Goal: Find specific page/section: Find specific page/section

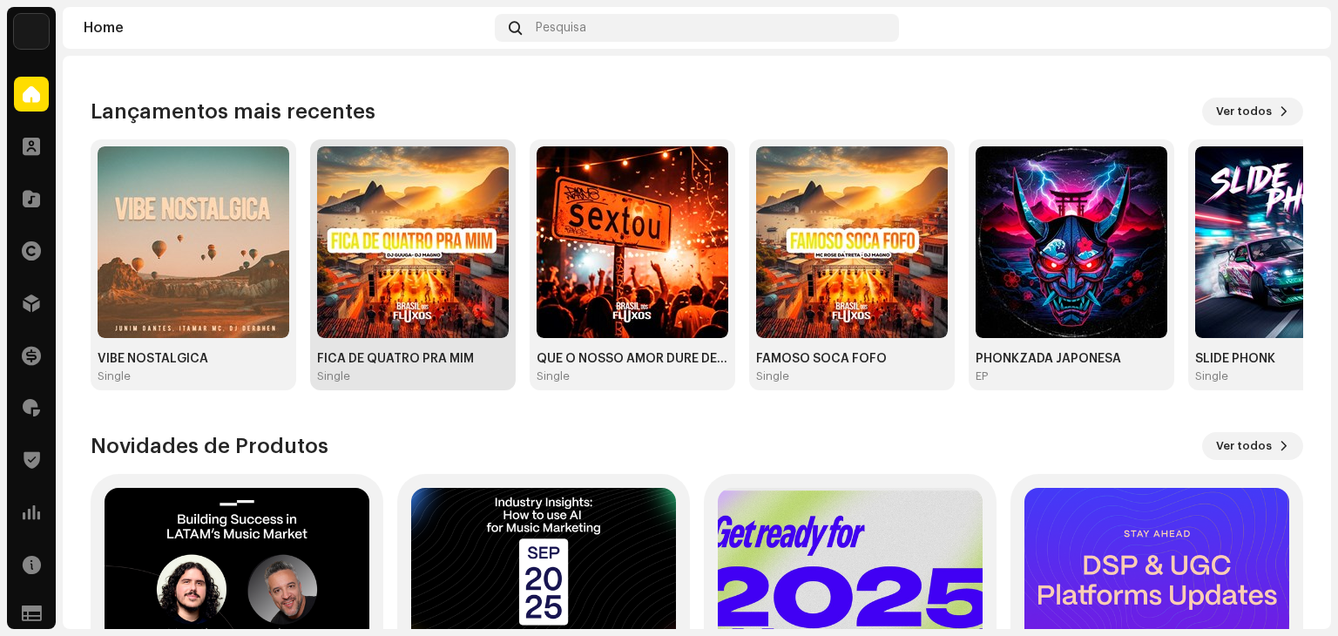
scroll to position [174, 0]
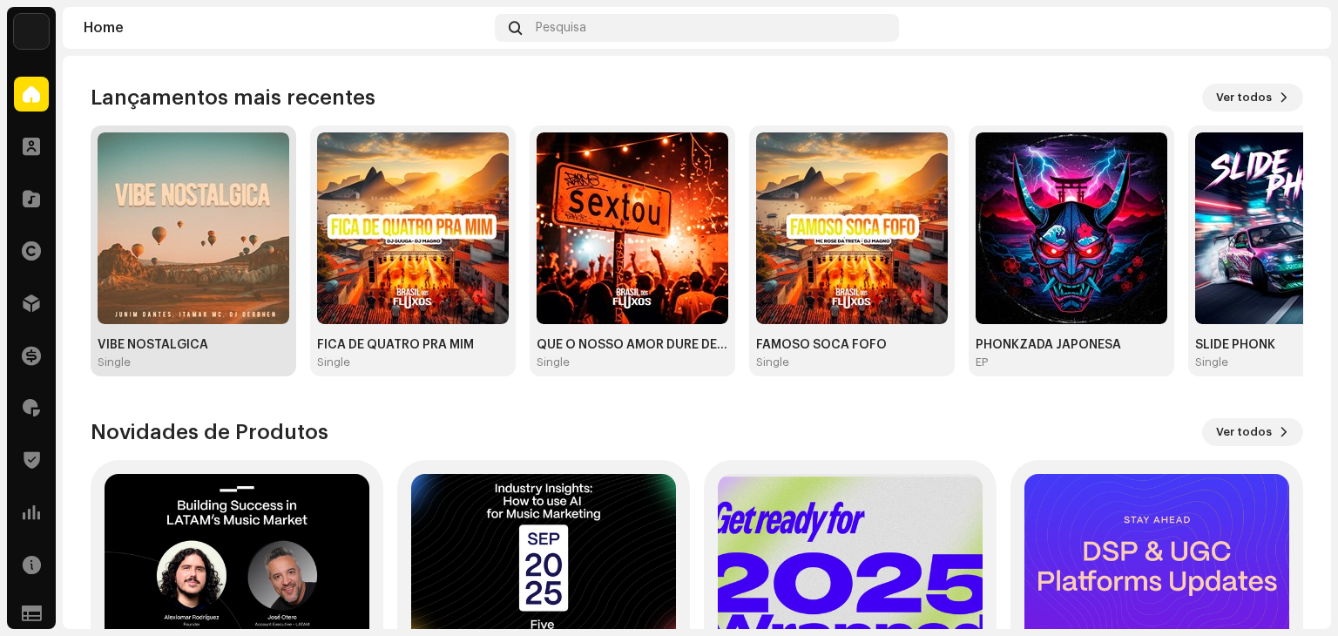
click at [199, 220] on img at bounding box center [194, 228] width 192 height 192
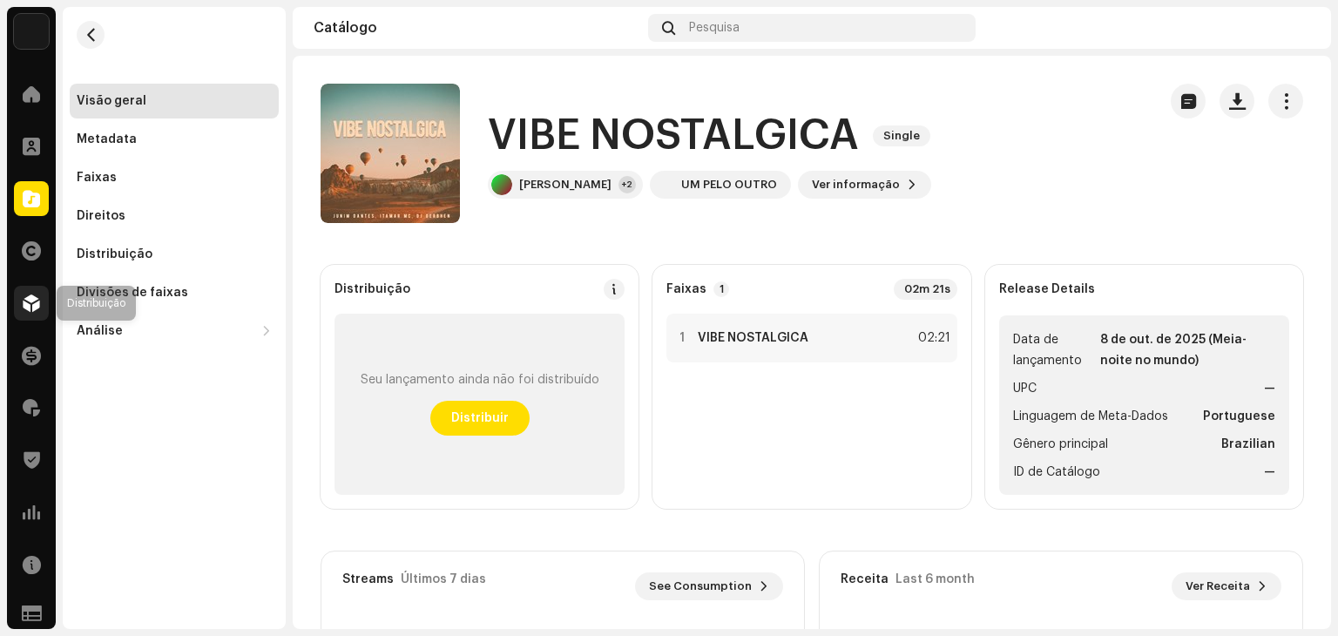
click at [33, 301] on span at bounding box center [31, 303] width 17 height 14
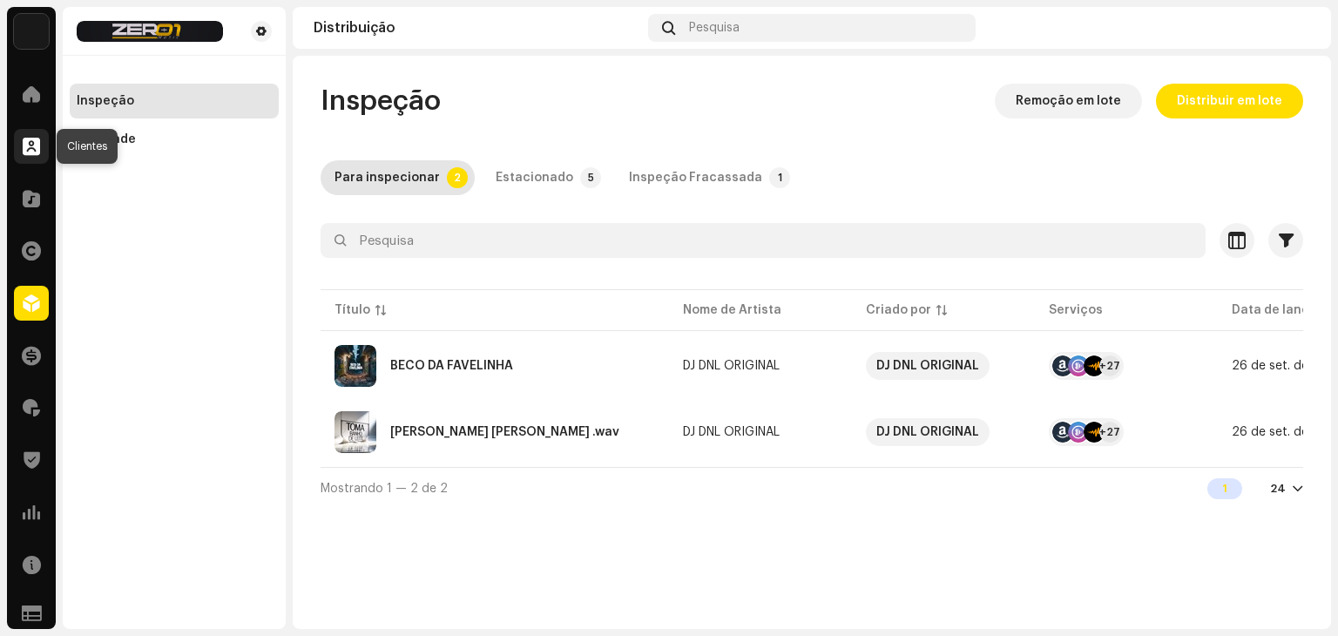
click at [37, 144] on span at bounding box center [31, 146] width 17 height 14
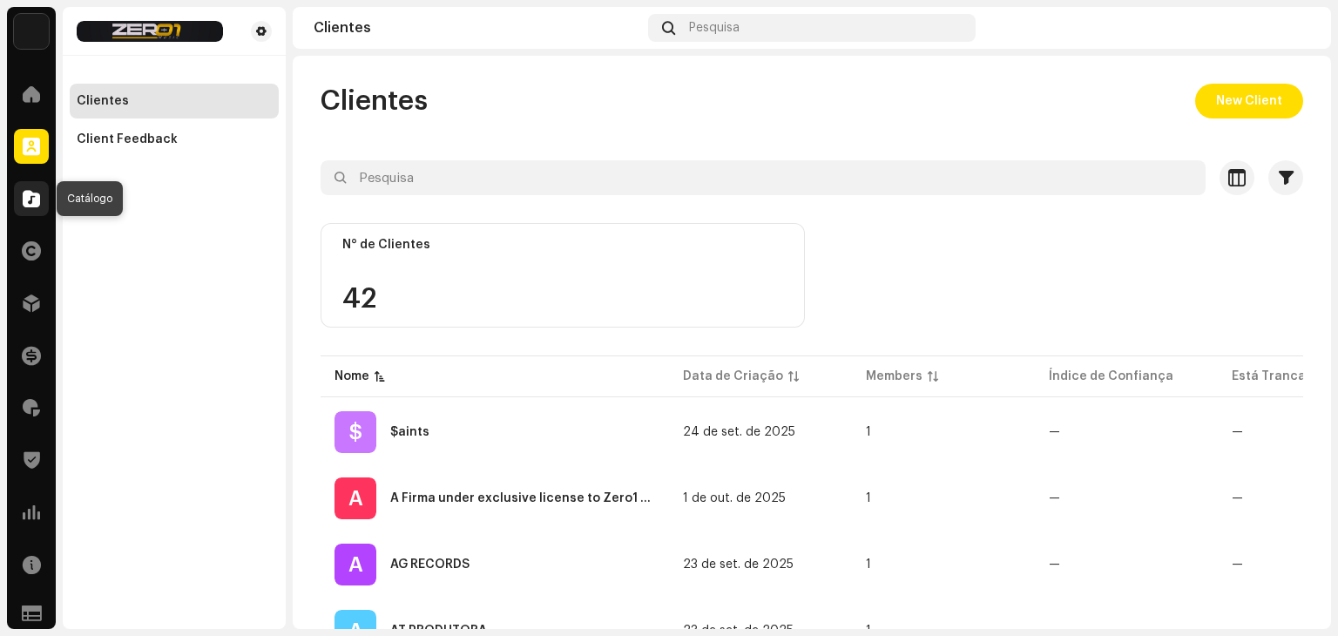
click at [23, 203] on span at bounding box center [31, 199] width 17 height 14
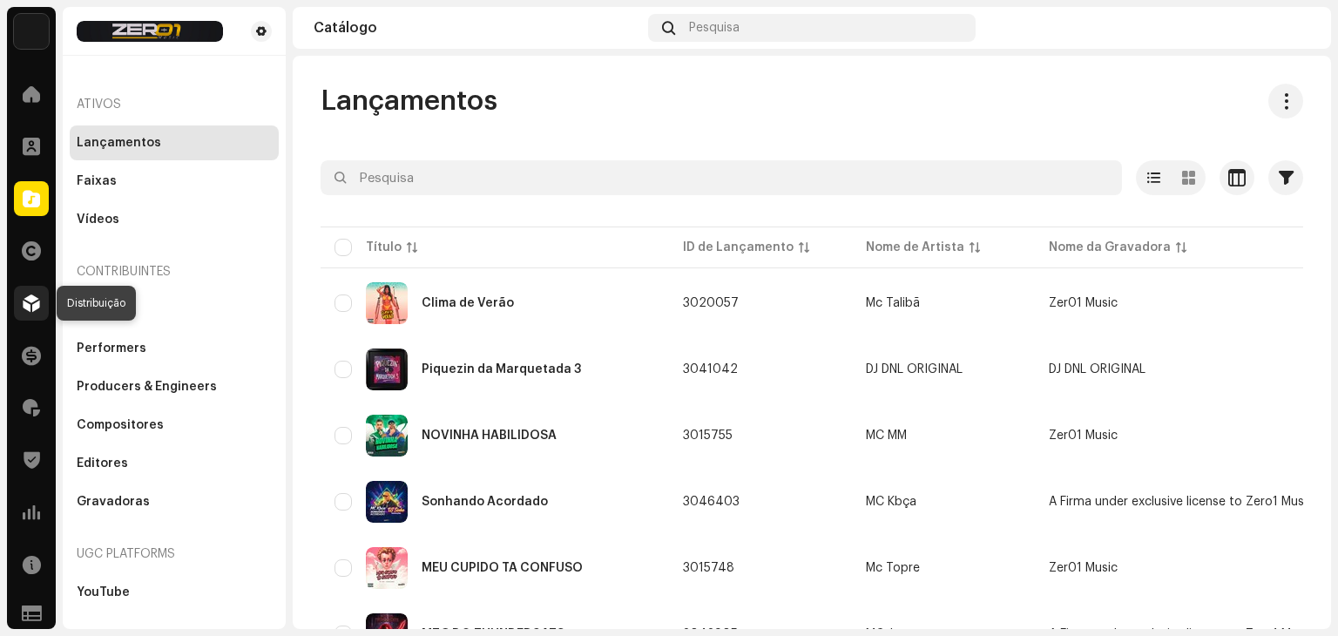
click at [23, 301] on span at bounding box center [31, 303] width 17 height 14
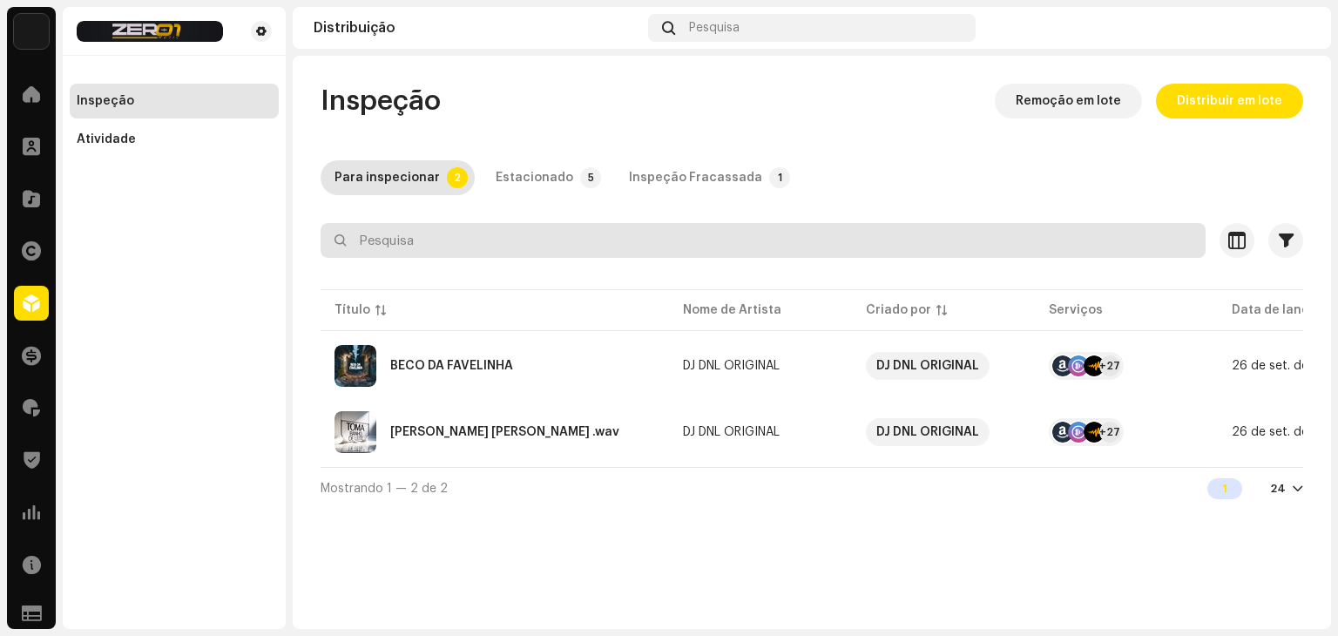
click at [408, 241] on input "text" at bounding box center [763, 240] width 885 height 35
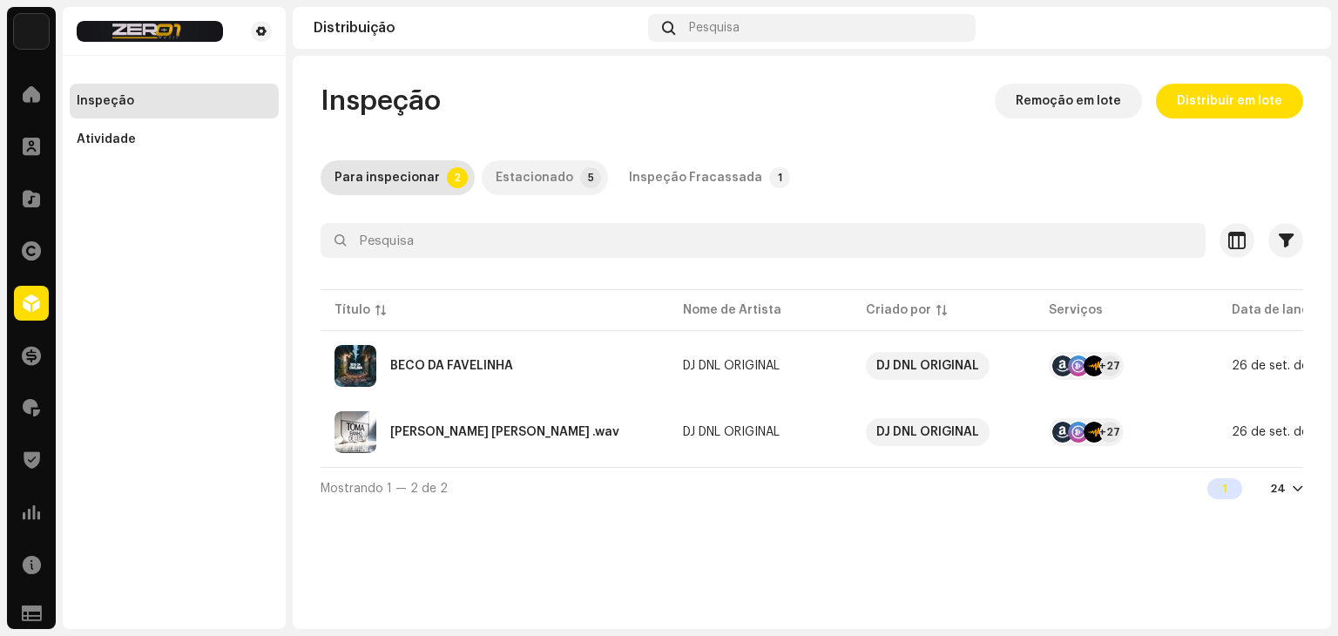
click at [550, 177] on div "Estacionado" at bounding box center [535, 177] width 78 height 35
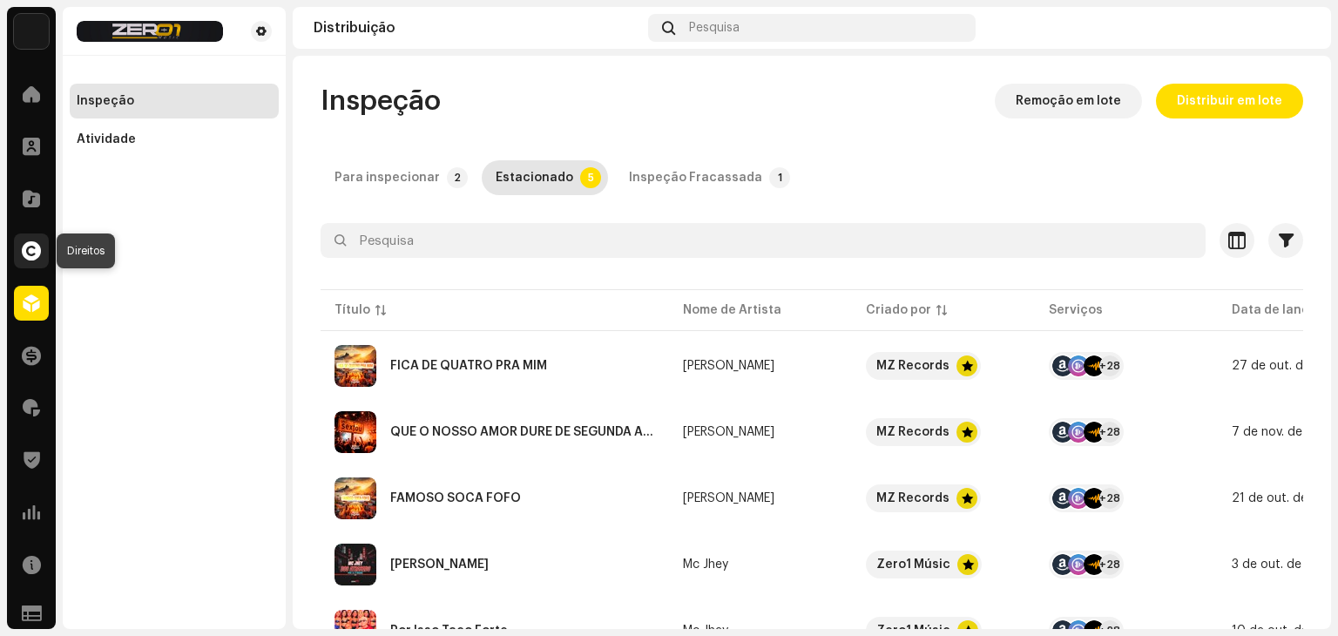
click at [36, 238] on div at bounding box center [31, 250] width 35 height 35
click at [35, 206] on span at bounding box center [31, 199] width 17 height 14
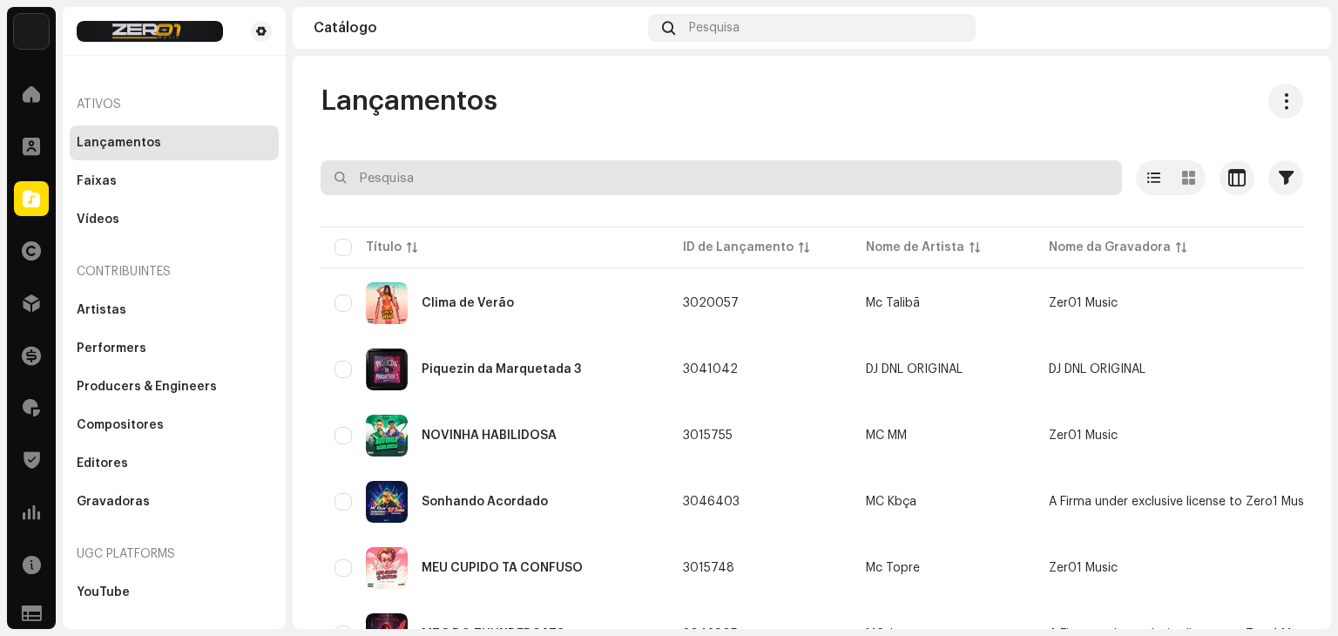
click at [477, 188] on input "text" at bounding box center [721, 177] width 801 height 35
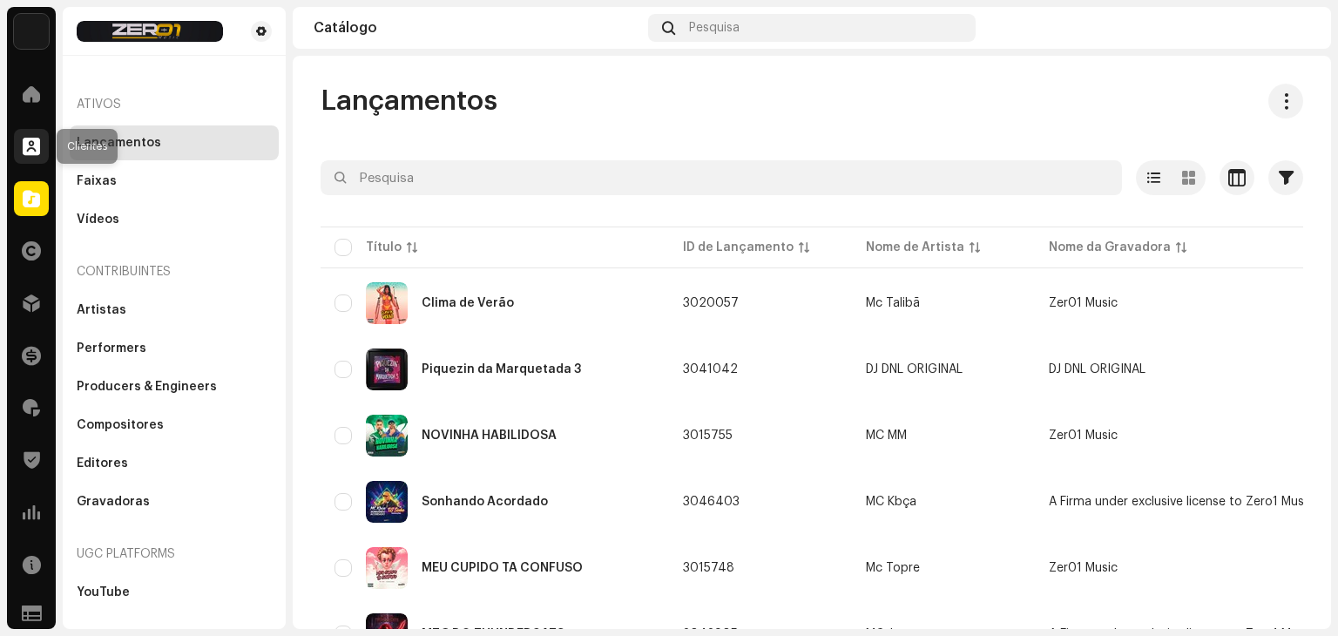
click at [35, 147] on span at bounding box center [31, 146] width 17 height 14
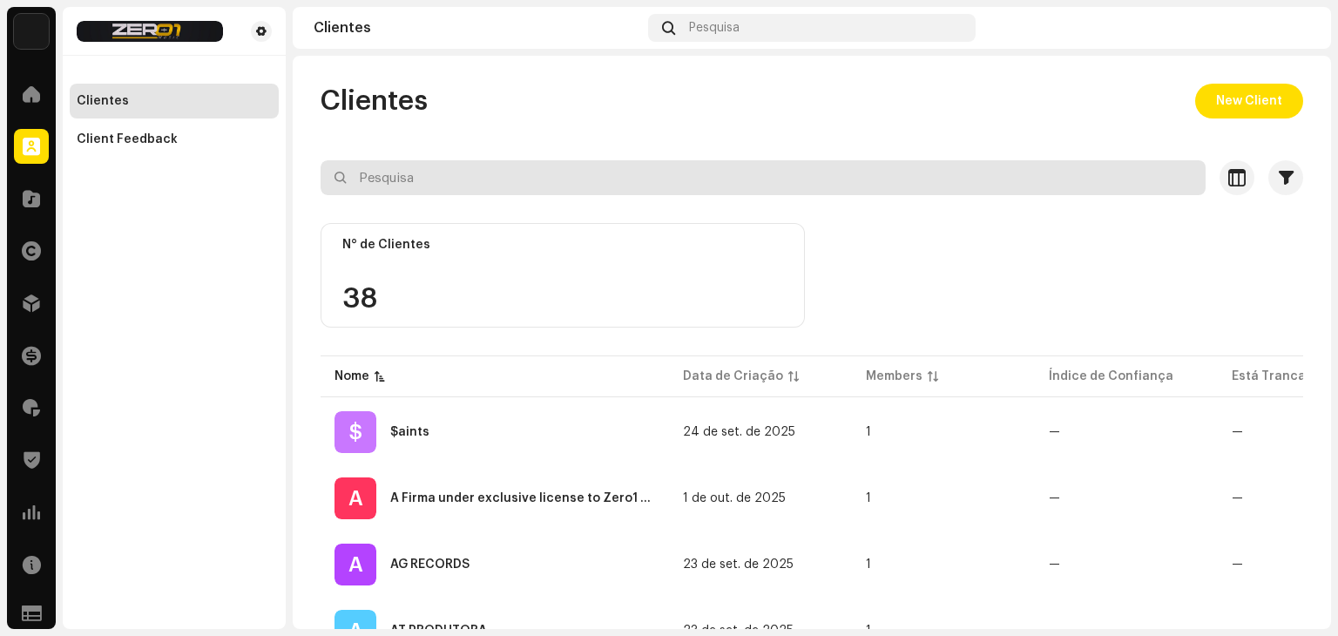
click at [510, 181] on input "text" at bounding box center [763, 177] width 885 height 35
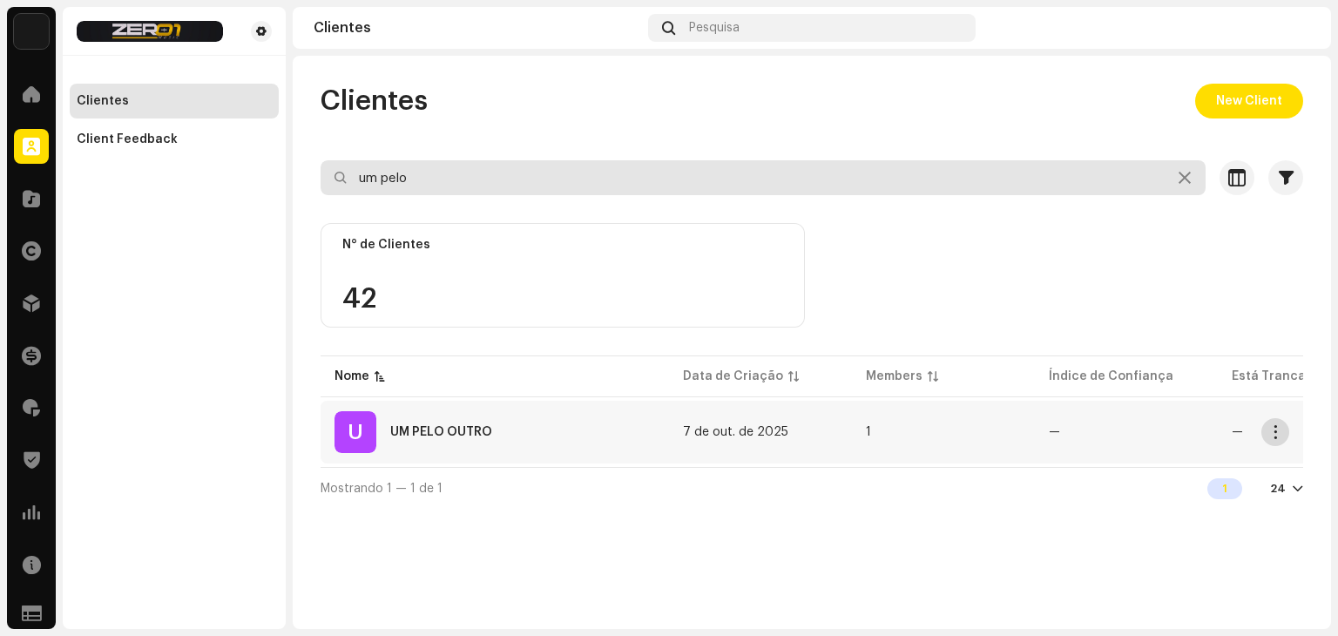
type input "um pelo"
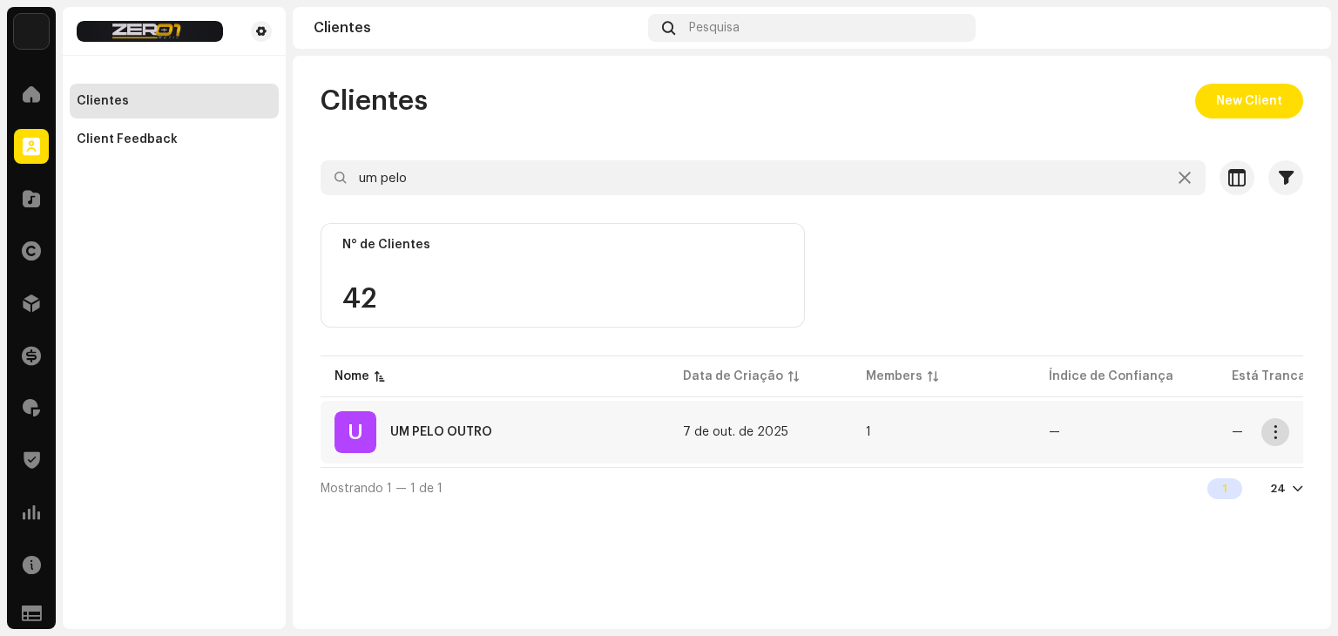
click at [1280, 426] on span "button" at bounding box center [1275, 432] width 13 height 14
click at [1071, 424] on td "—" at bounding box center [1126, 432] width 183 height 63
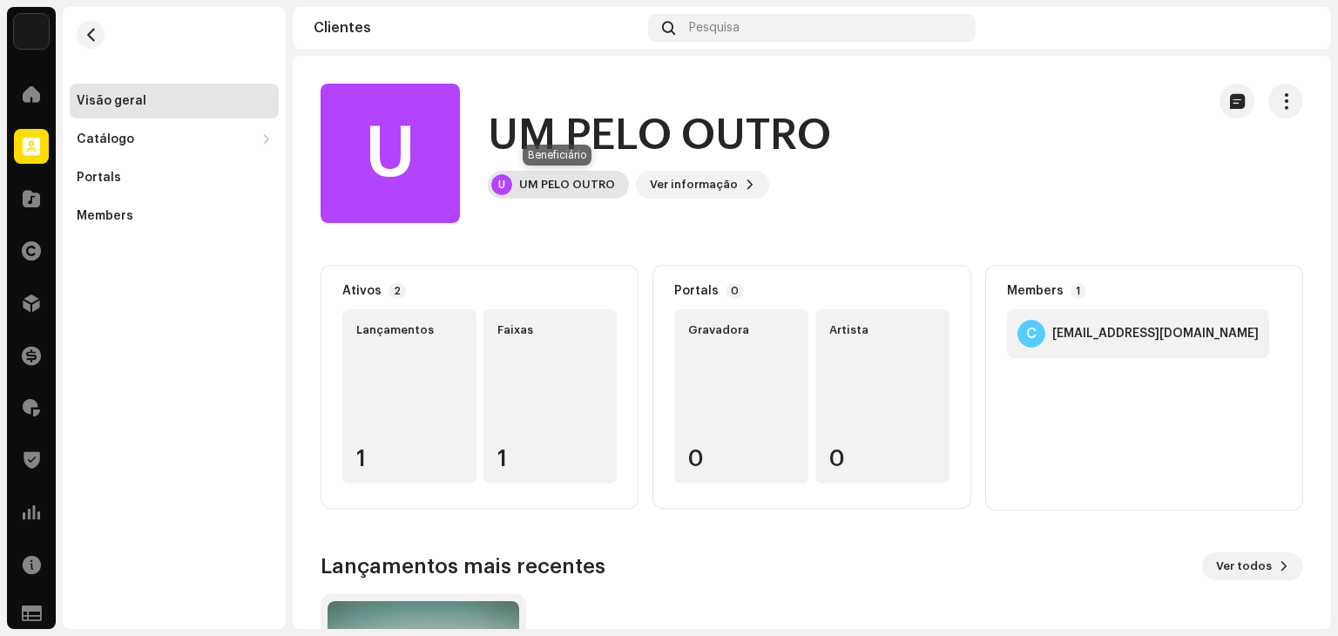
click at [546, 178] on div "UM PELO OUTRO" at bounding box center [567, 185] width 96 height 14
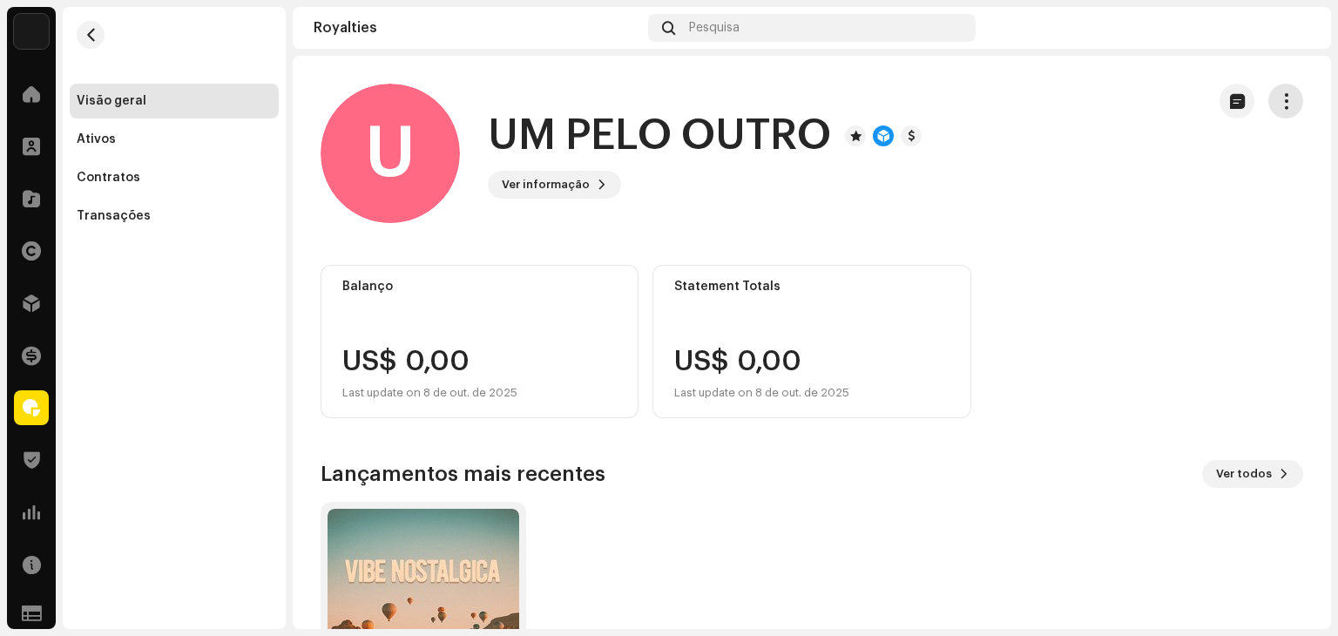
click at [1282, 111] on button "button" at bounding box center [1285, 101] width 35 height 35
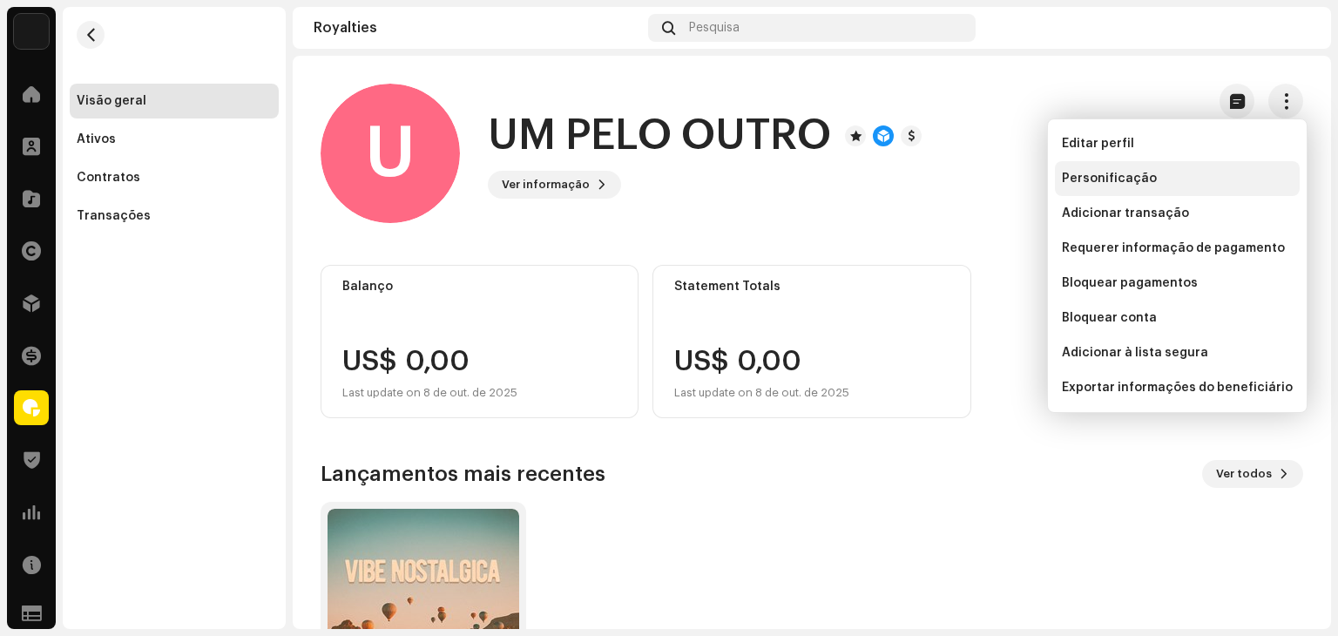
click at [1194, 192] on div "Personificação" at bounding box center [1177, 178] width 245 height 35
